Goal: Book appointment/travel/reservation

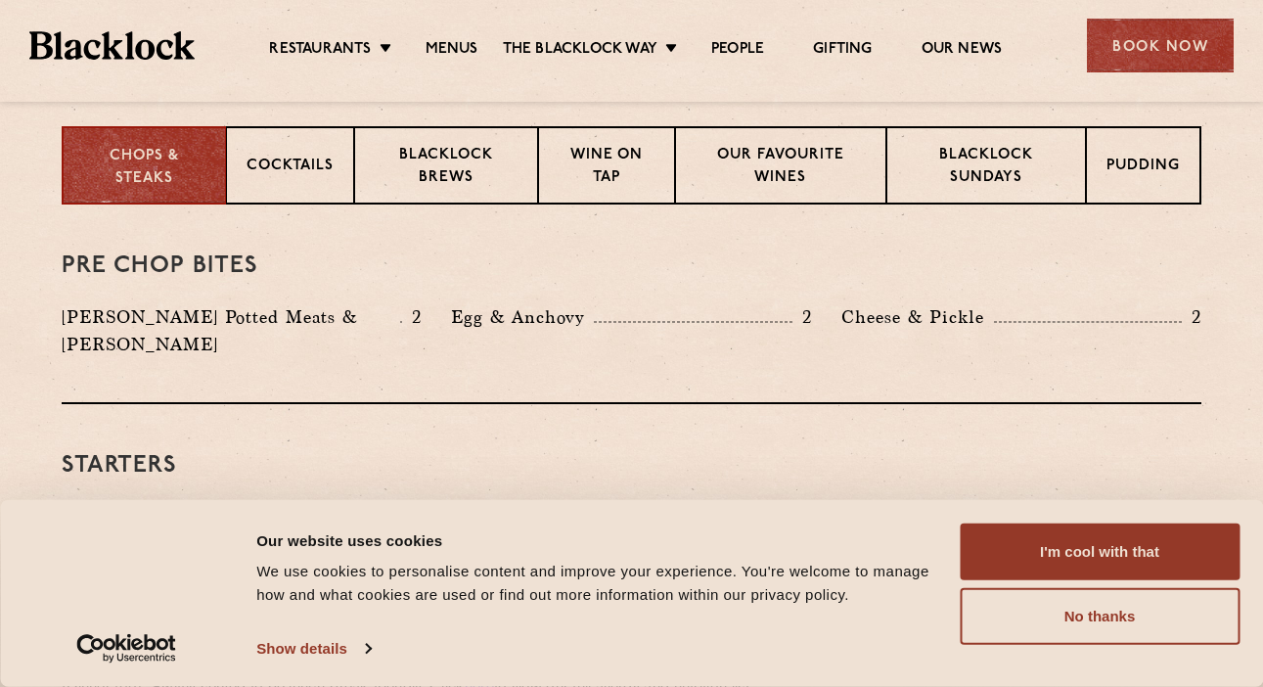
click at [1015, 522] on div "Consent Details [#IABV2SETTINGS#] About Our website uses cookies We use cookies…" at bounding box center [631, 593] width 1263 height 187
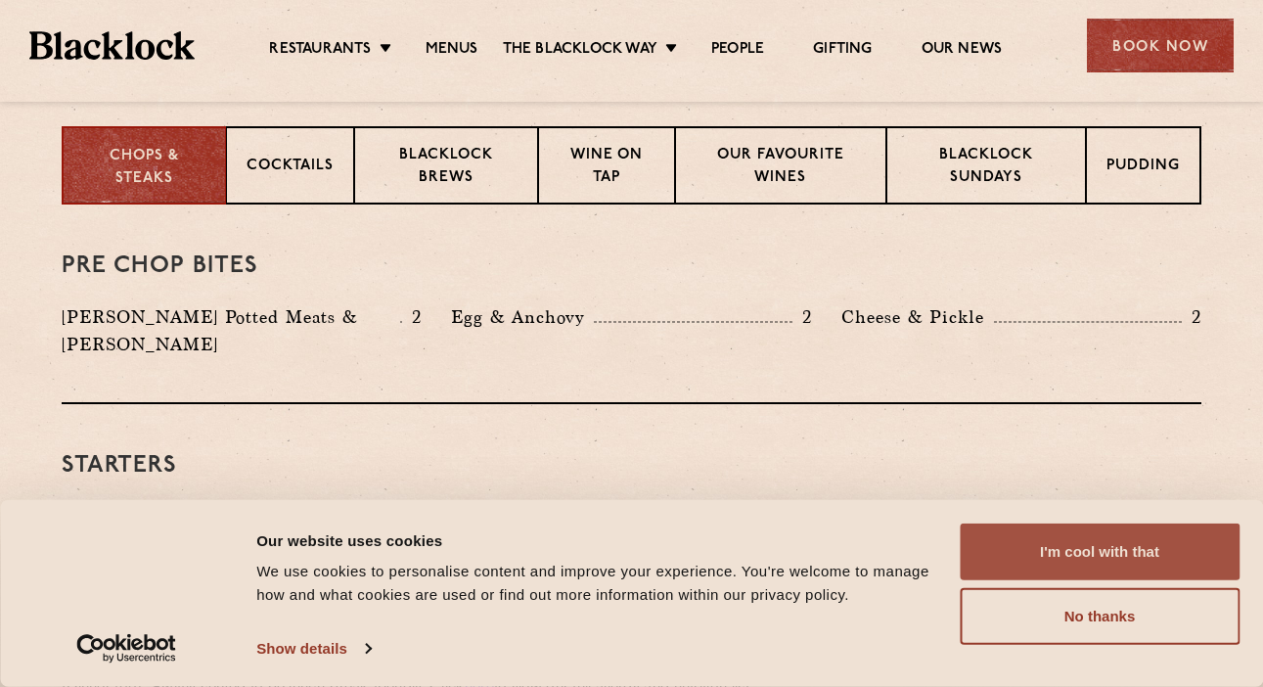
click at [1050, 541] on button "I'm cool with that" at bounding box center [1100, 552] width 280 height 57
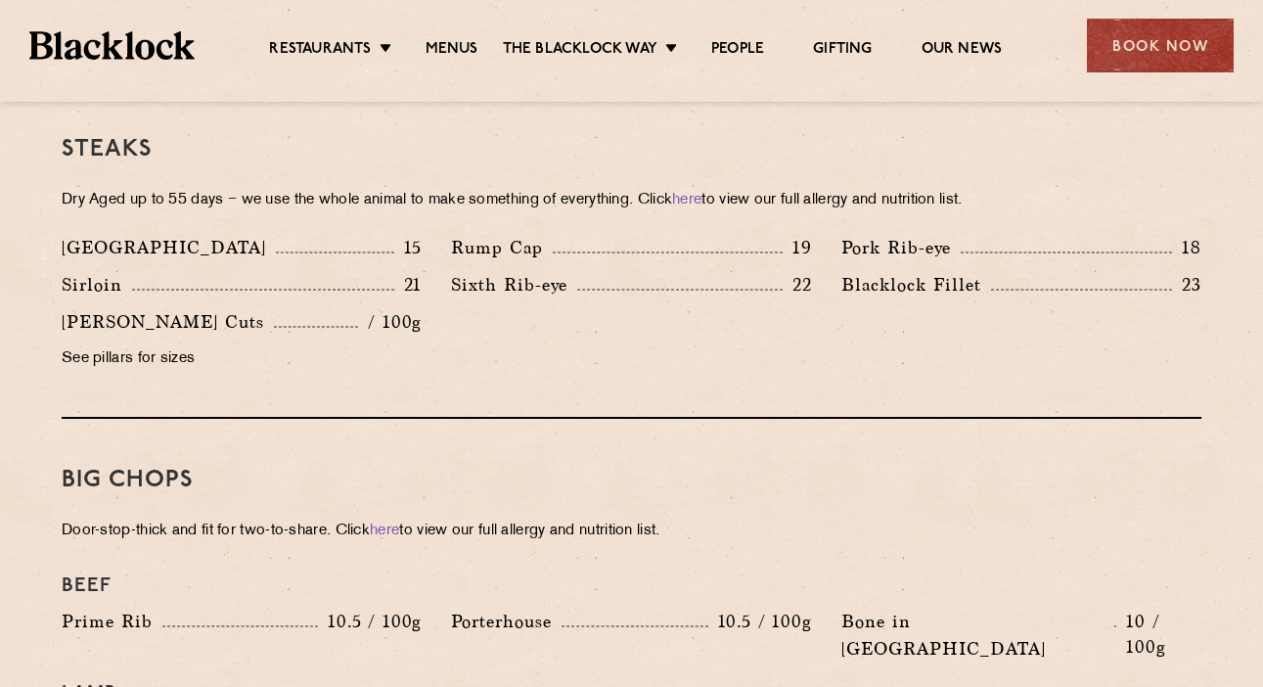
scroll to position [1751, 0]
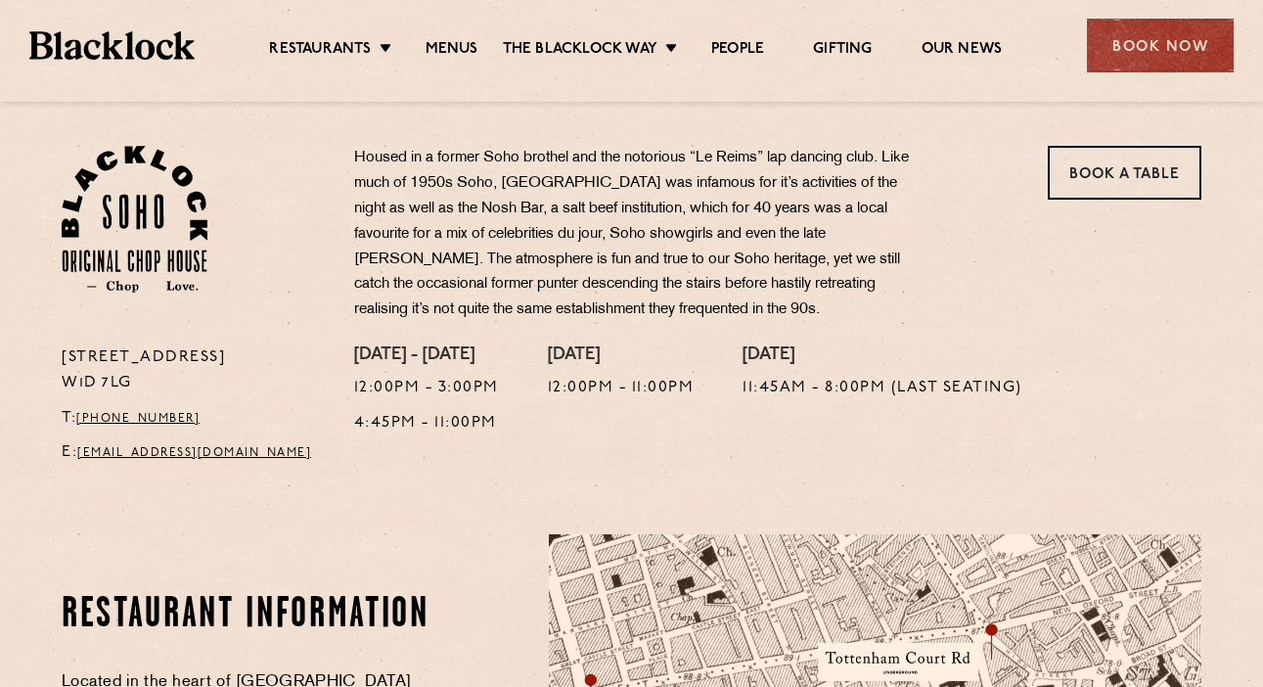
scroll to position [629, 0]
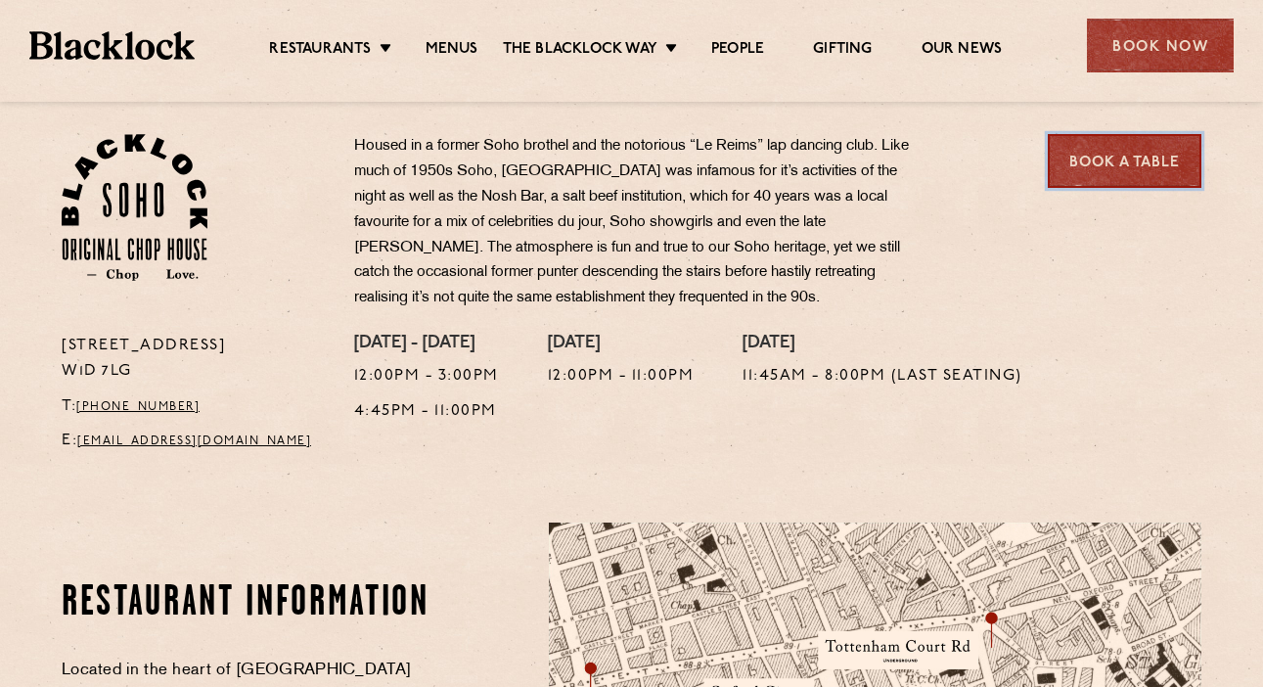
click at [1115, 151] on link "Book a Table" at bounding box center [1125, 161] width 154 height 54
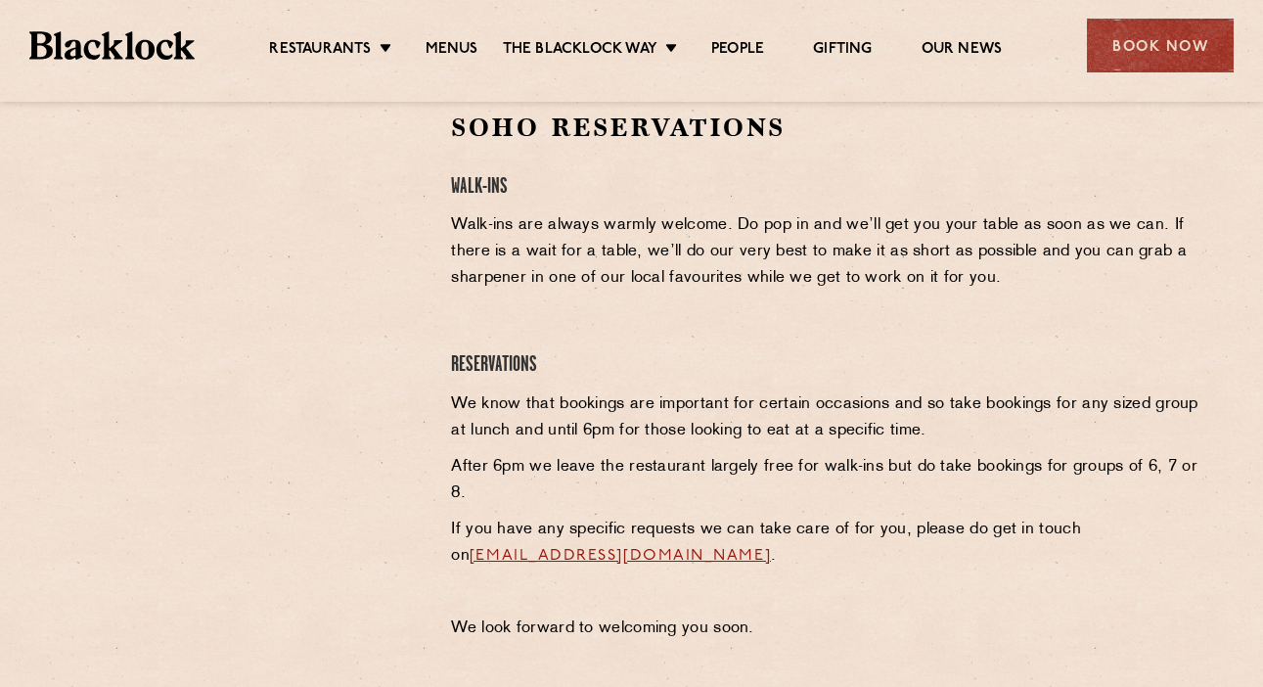
scroll to position [279, 0]
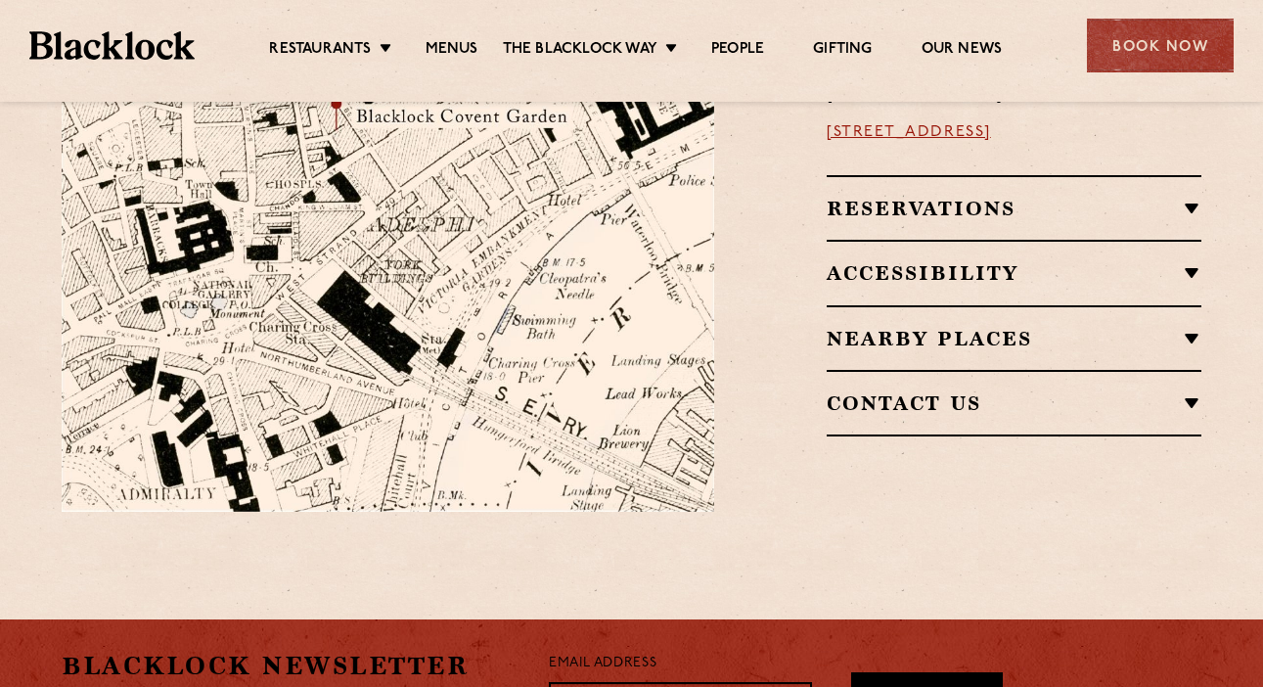
scroll to position [1409, 0]
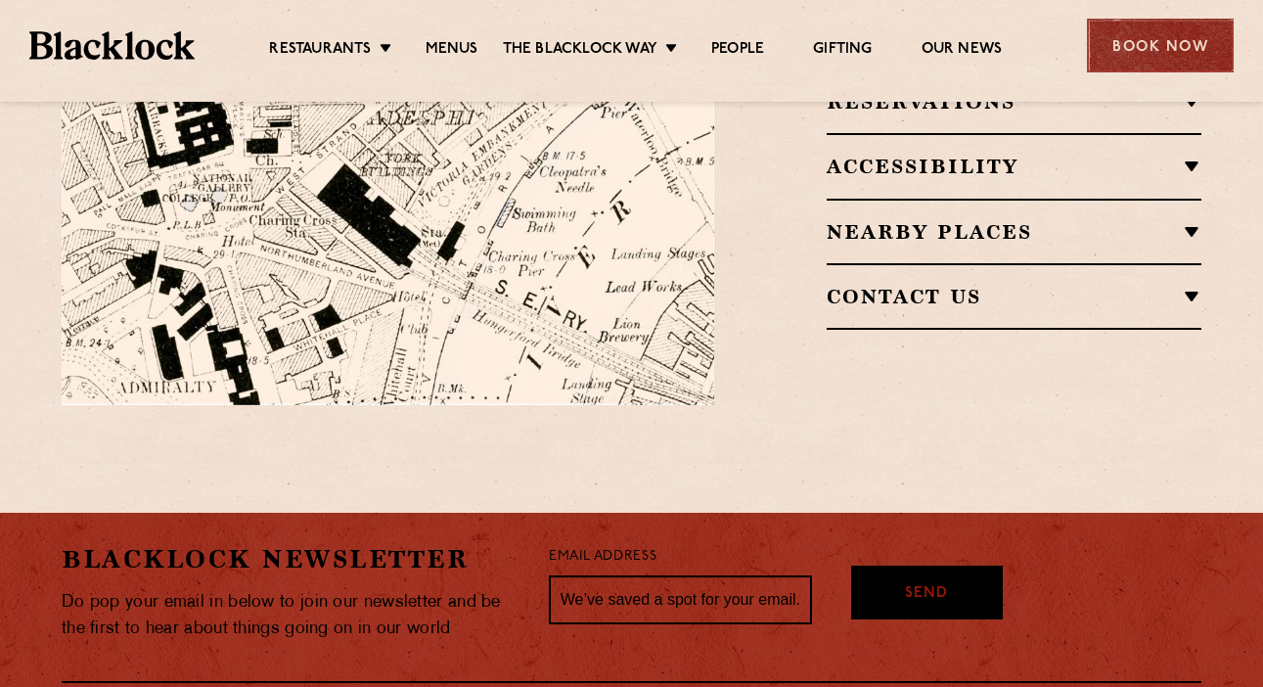
click at [1143, 70] on div "Book Now" at bounding box center [1160, 46] width 147 height 54
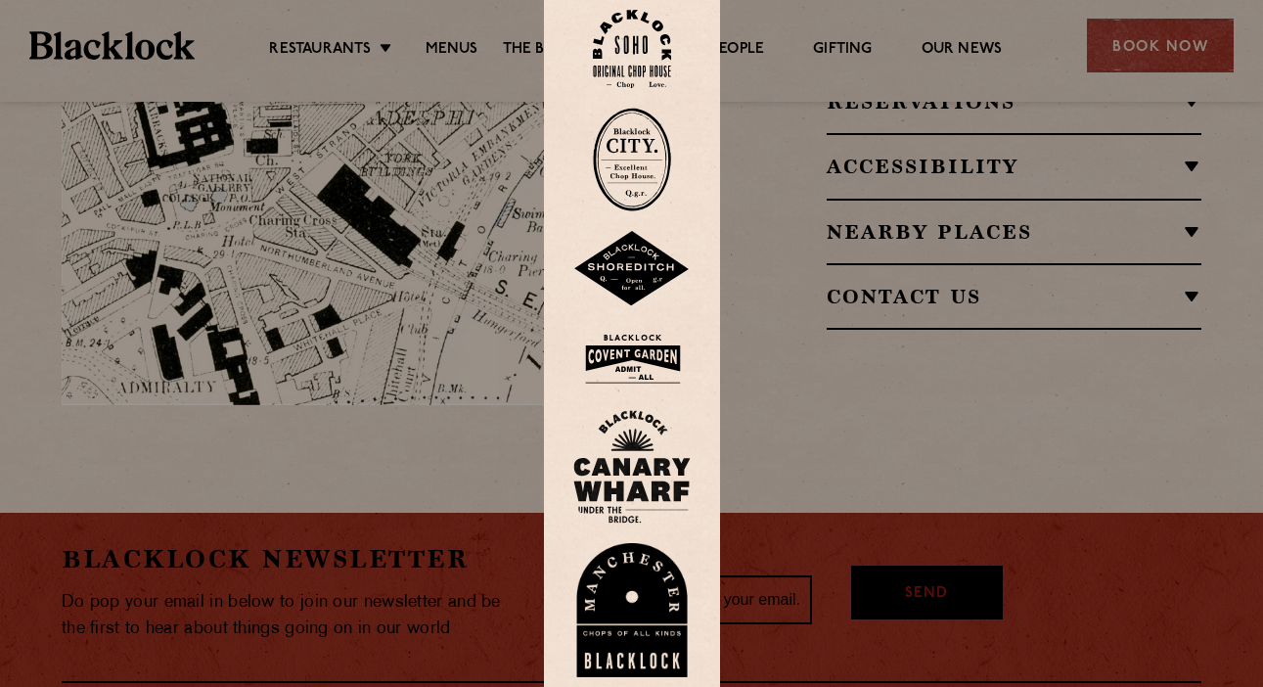
click at [758, 316] on div at bounding box center [631, 343] width 1263 height 687
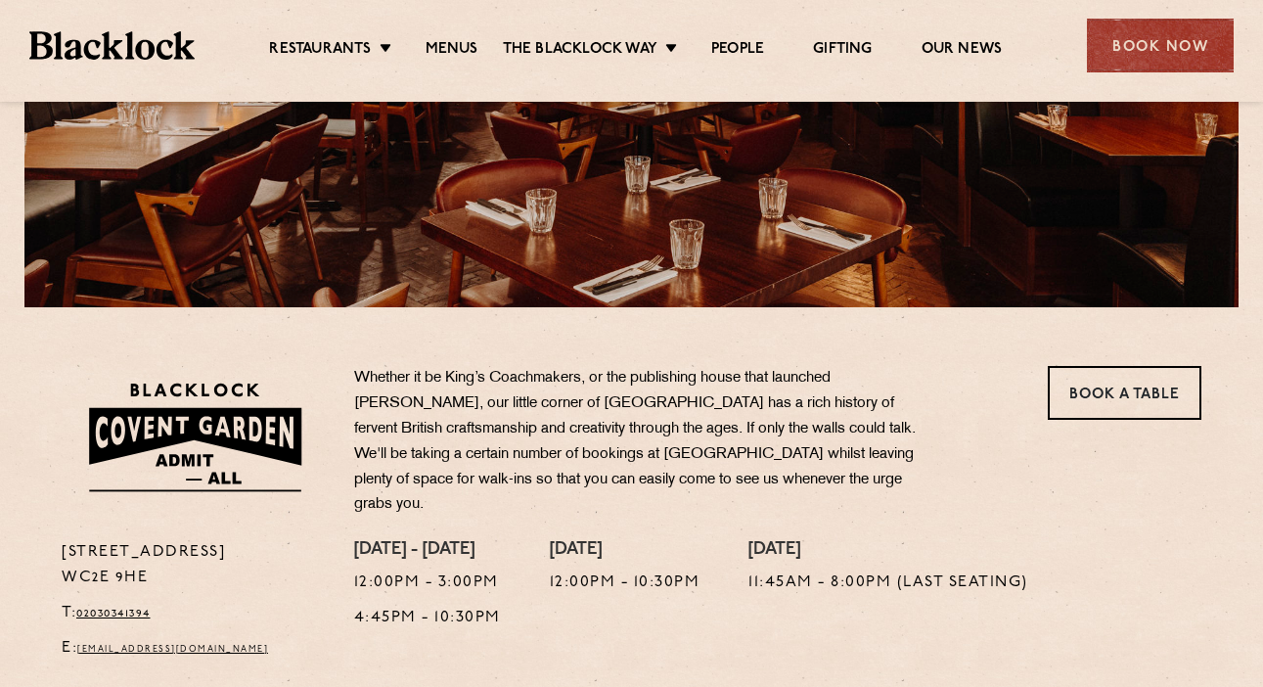
scroll to position [393, 0]
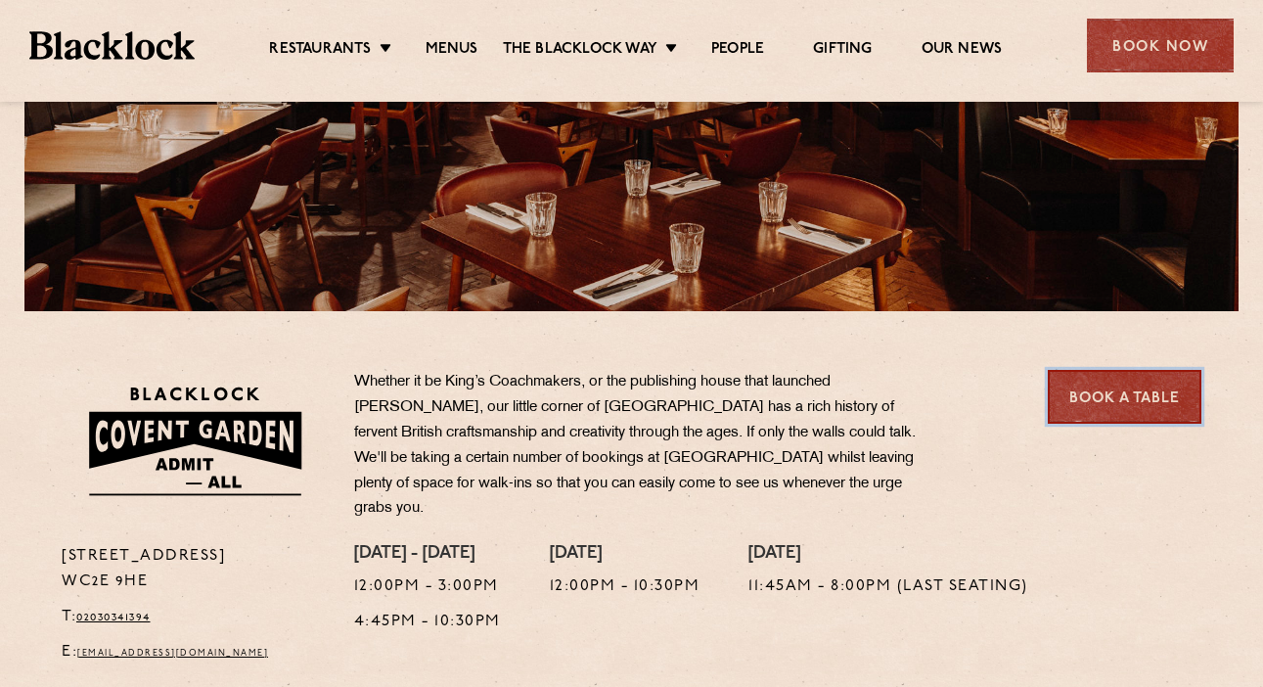
click at [1070, 396] on link "Book a Table" at bounding box center [1125, 397] width 154 height 54
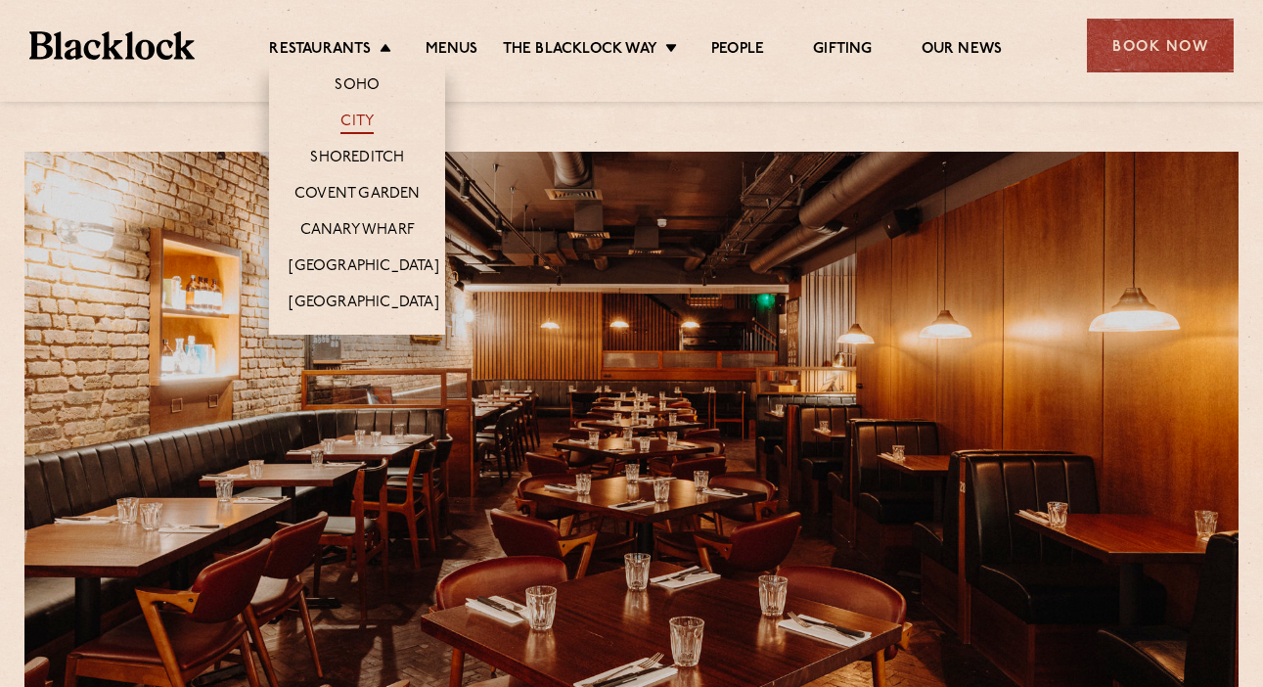
click at [358, 123] on link "City" at bounding box center [357, 124] width 33 height 22
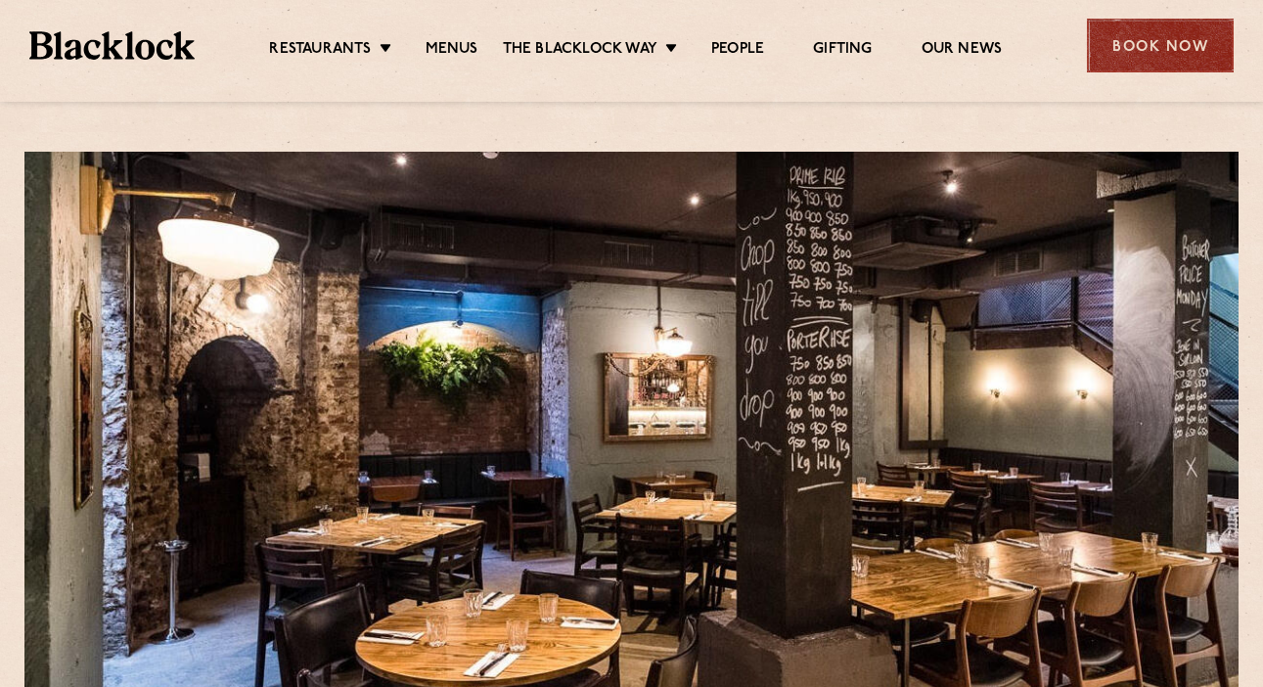
click at [1141, 50] on div "Book Now" at bounding box center [1160, 46] width 147 height 54
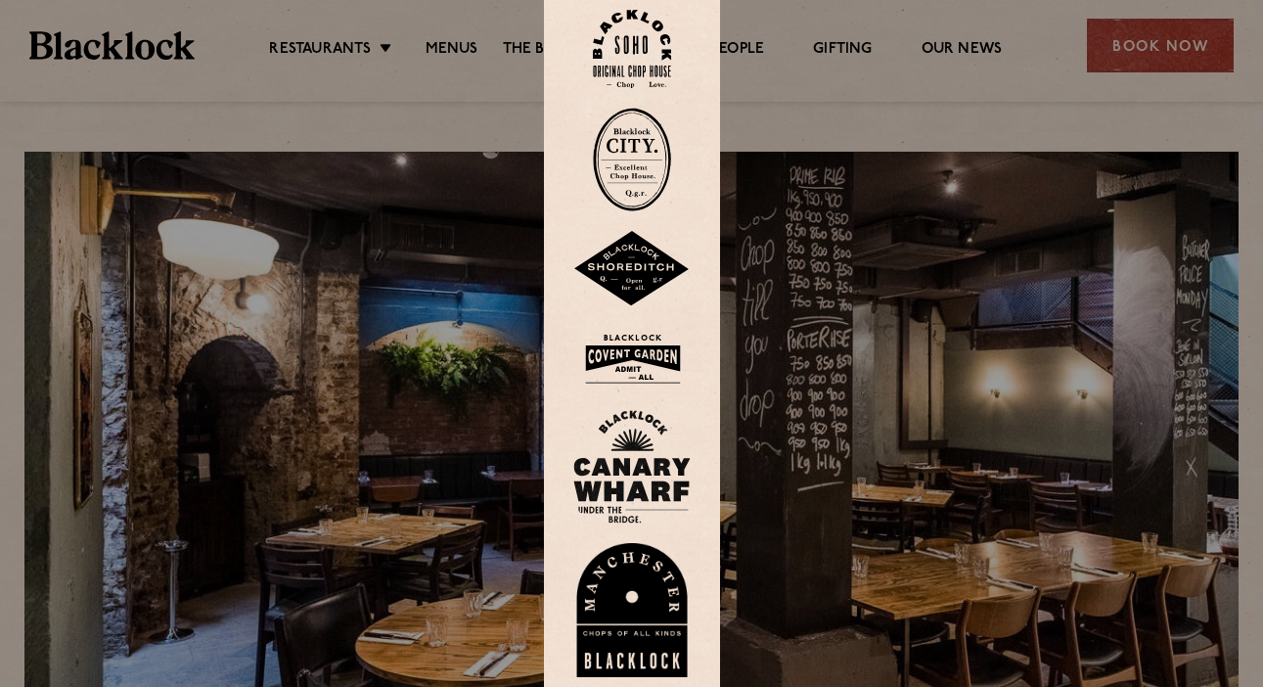
click at [634, 162] on img at bounding box center [632, 160] width 78 height 104
